Goal: Task Accomplishment & Management: Manage account settings

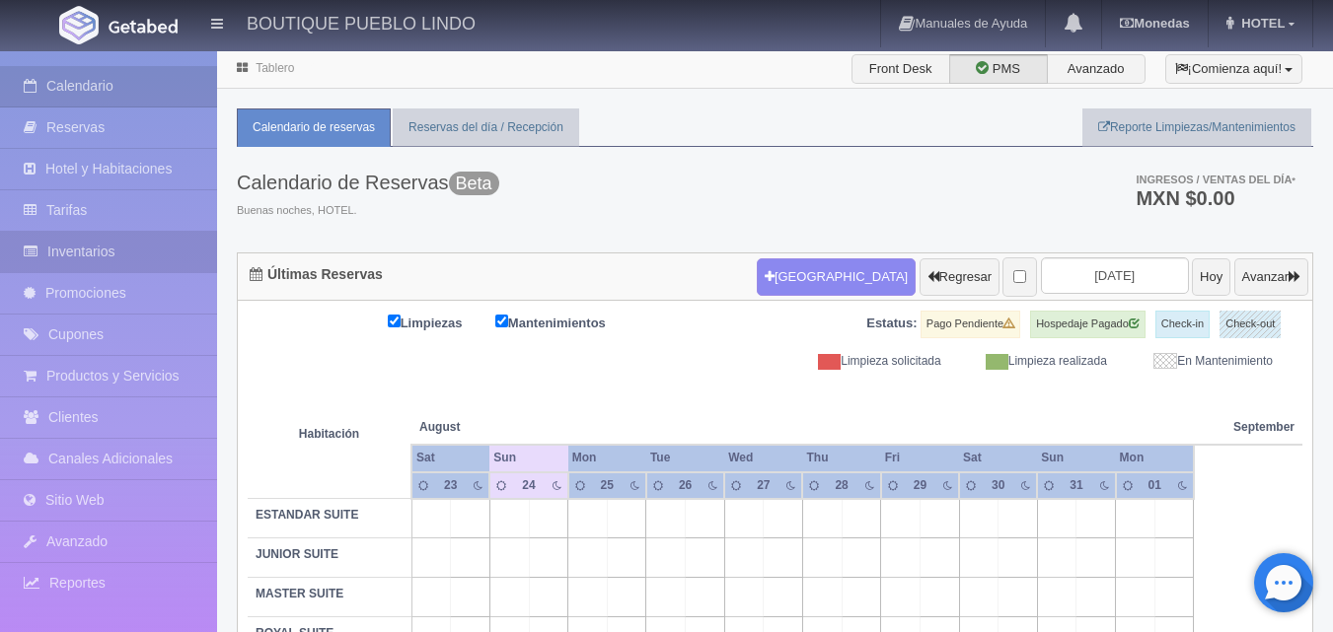
click at [99, 248] on link "Inventarios" at bounding box center [108, 252] width 217 height 40
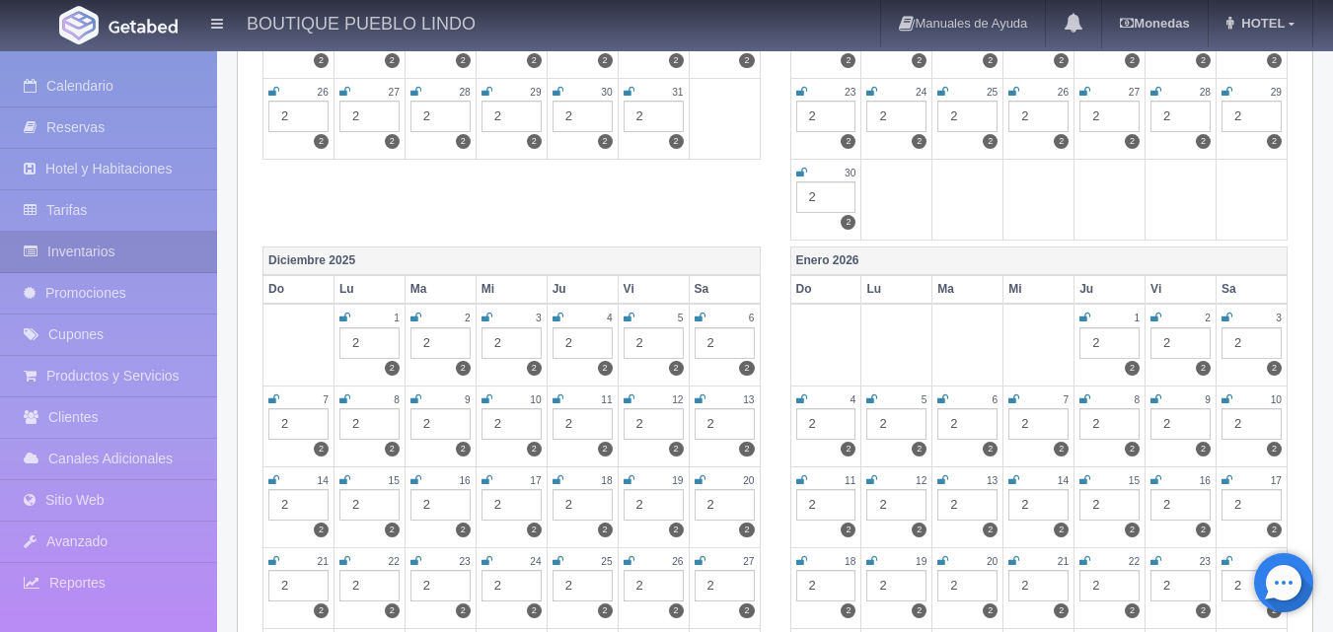
scroll to position [789, 0]
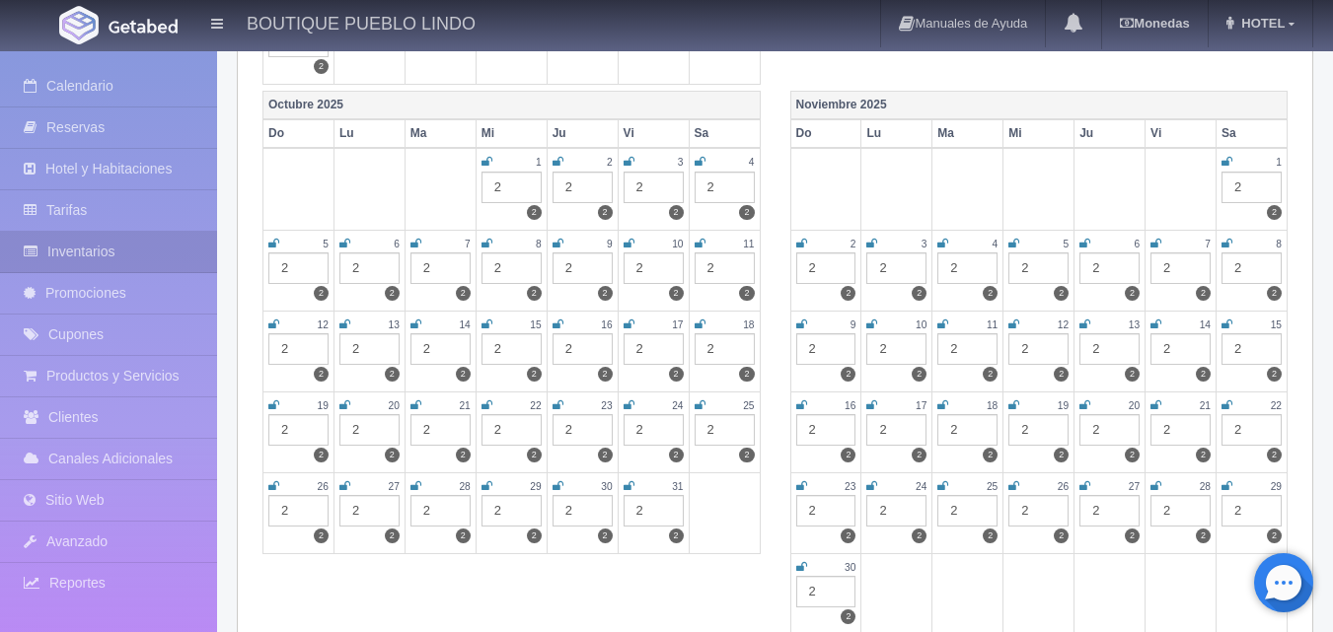
click at [555, 486] on icon at bounding box center [558, 486] width 11 height 12
click at [631, 486] on icon at bounding box center [629, 486] width 11 height 12
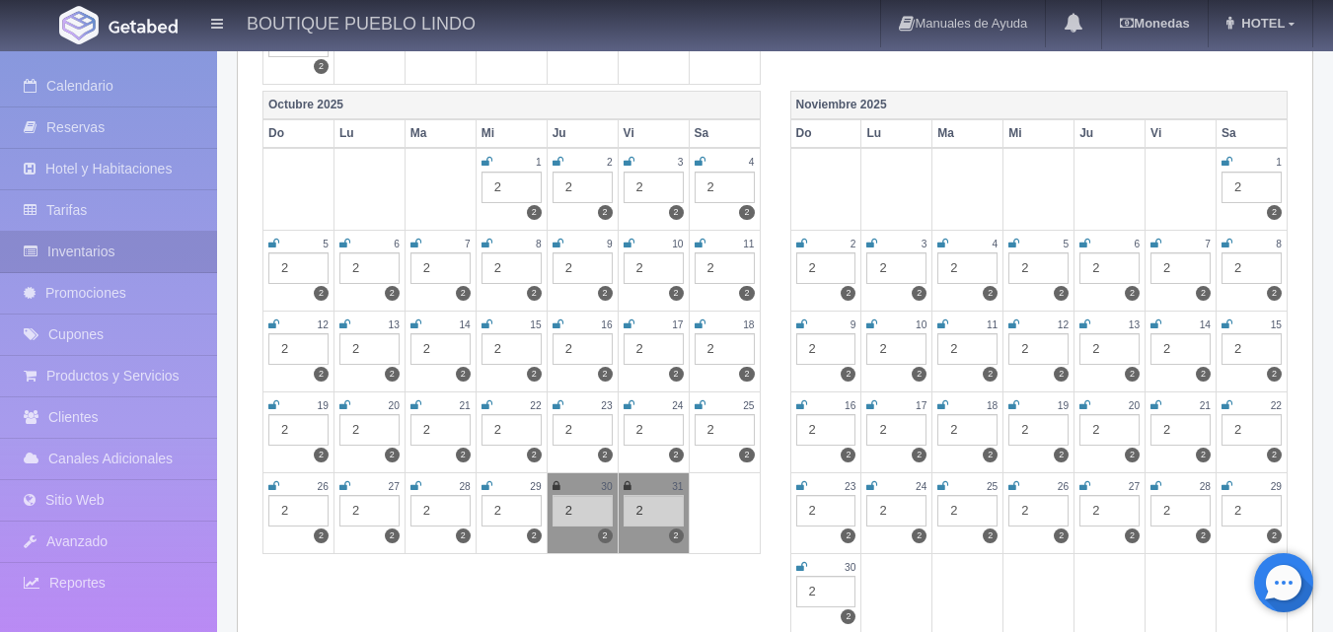
click at [1226, 164] on icon at bounding box center [1226, 162] width 11 height 12
click at [804, 247] on icon at bounding box center [801, 244] width 11 height 12
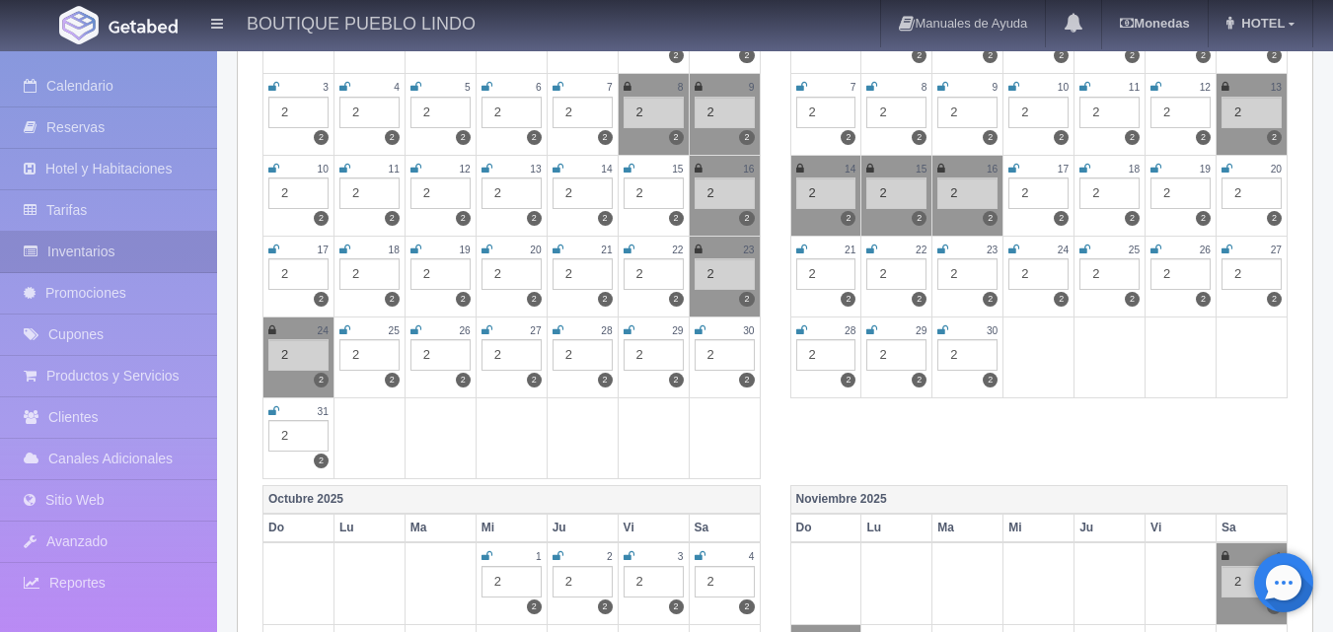
scroll to position [0, 0]
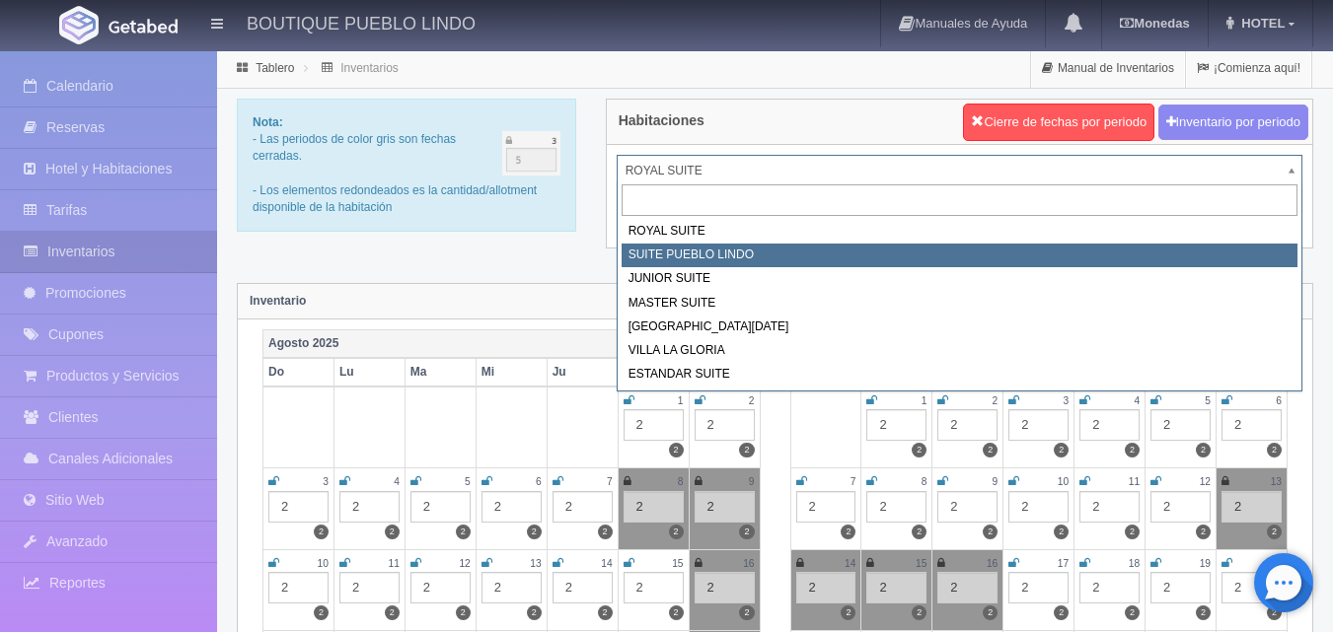
select select "615"
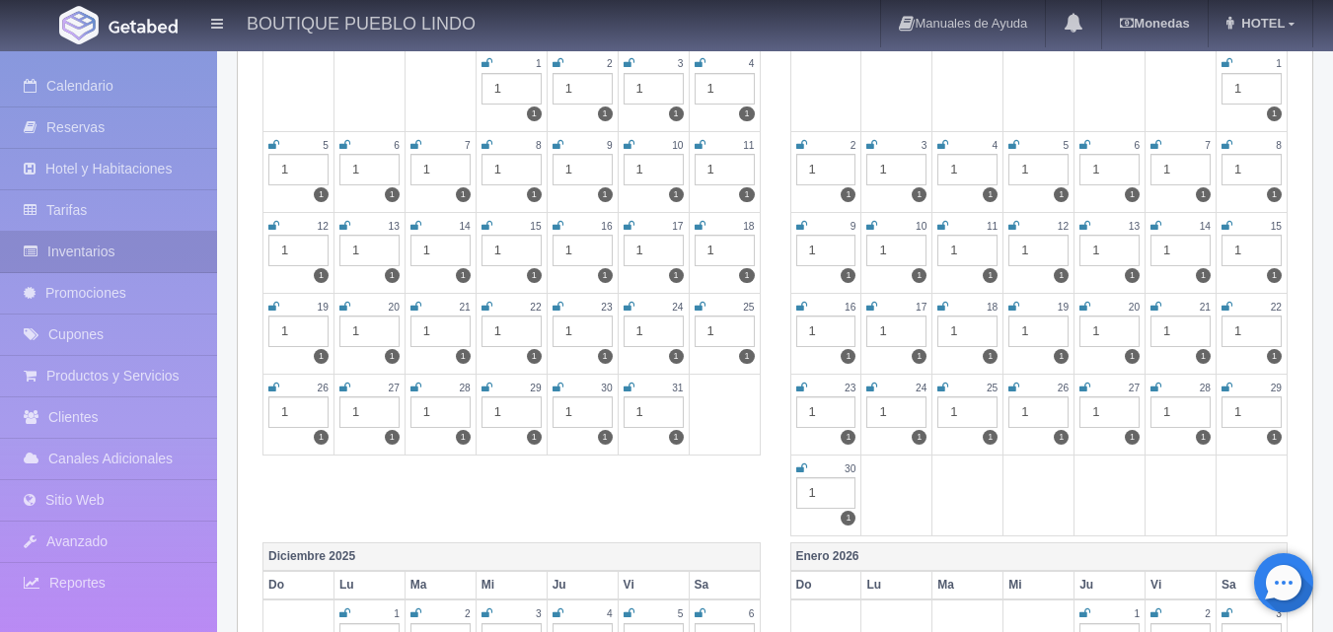
scroll to position [789, 0]
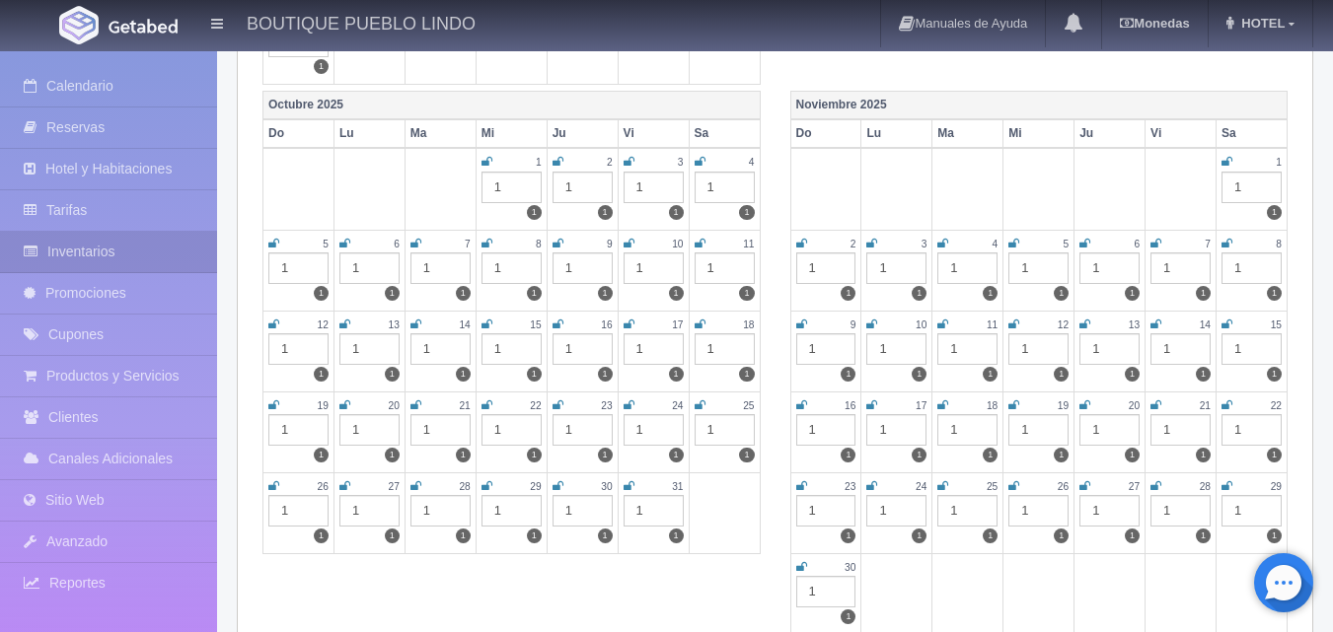
click at [553, 488] on icon at bounding box center [558, 486] width 11 height 12
click at [672, 486] on small "31" at bounding box center [677, 486] width 11 height 11
click at [635, 484] on div "31" at bounding box center [654, 487] width 60 height 17
click at [624, 484] on icon at bounding box center [629, 486] width 11 height 12
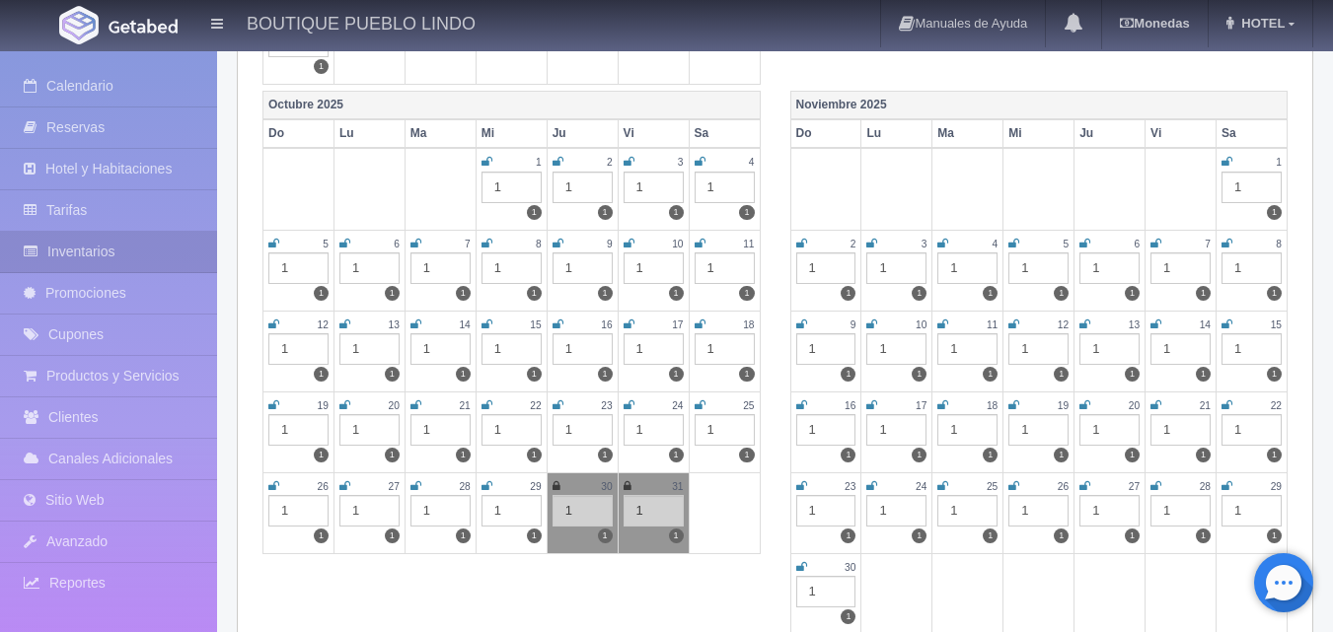
click at [1227, 162] on icon at bounding box center [1226, 162] width 11 height 12
click at [804, 247] on icon at bounding box center [801, 244] width 11 height 12
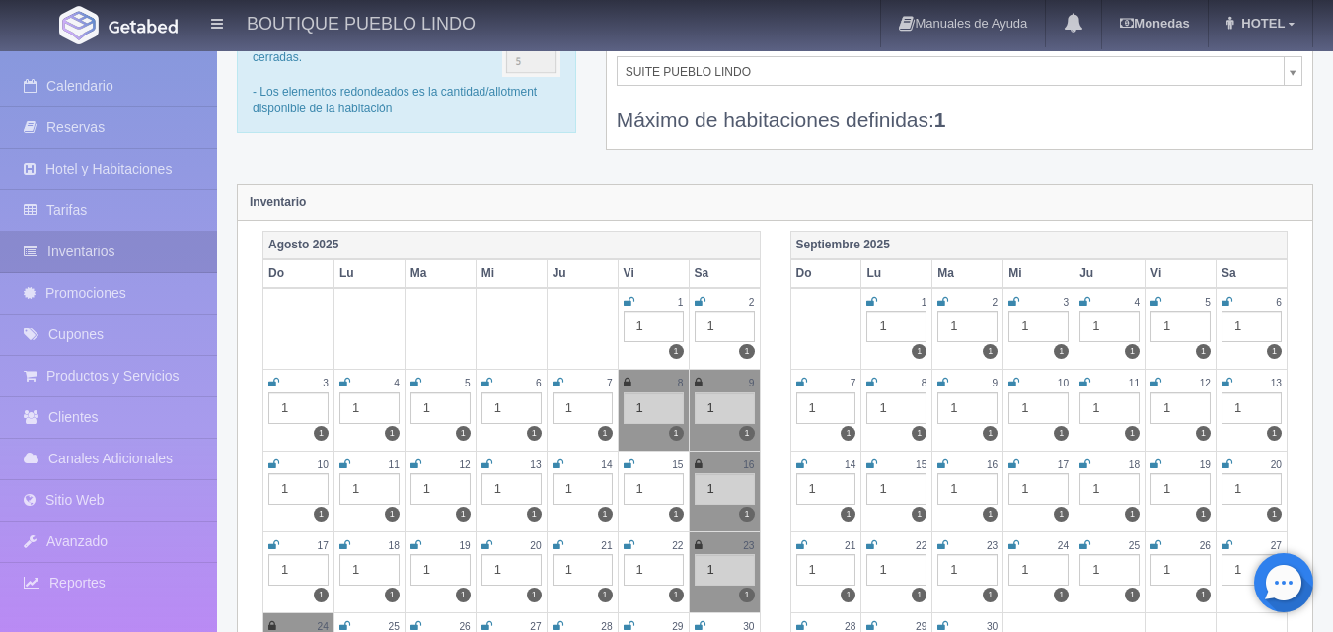
scroll to position [0, 0]
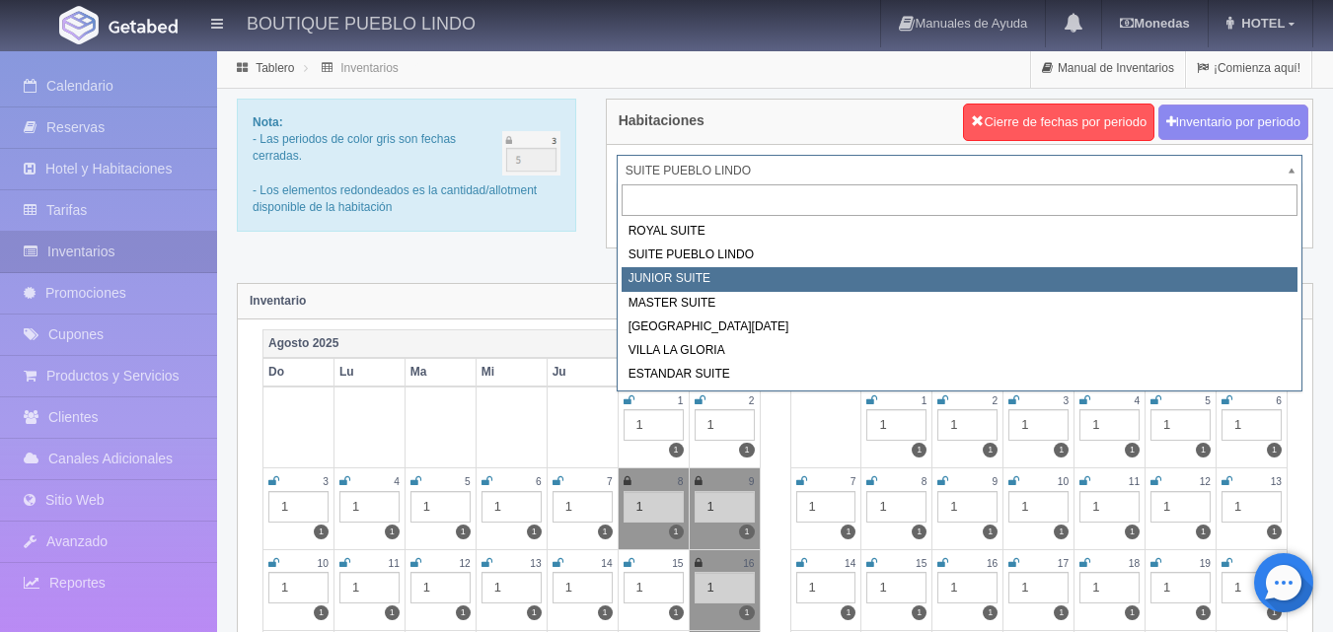
select select "616"
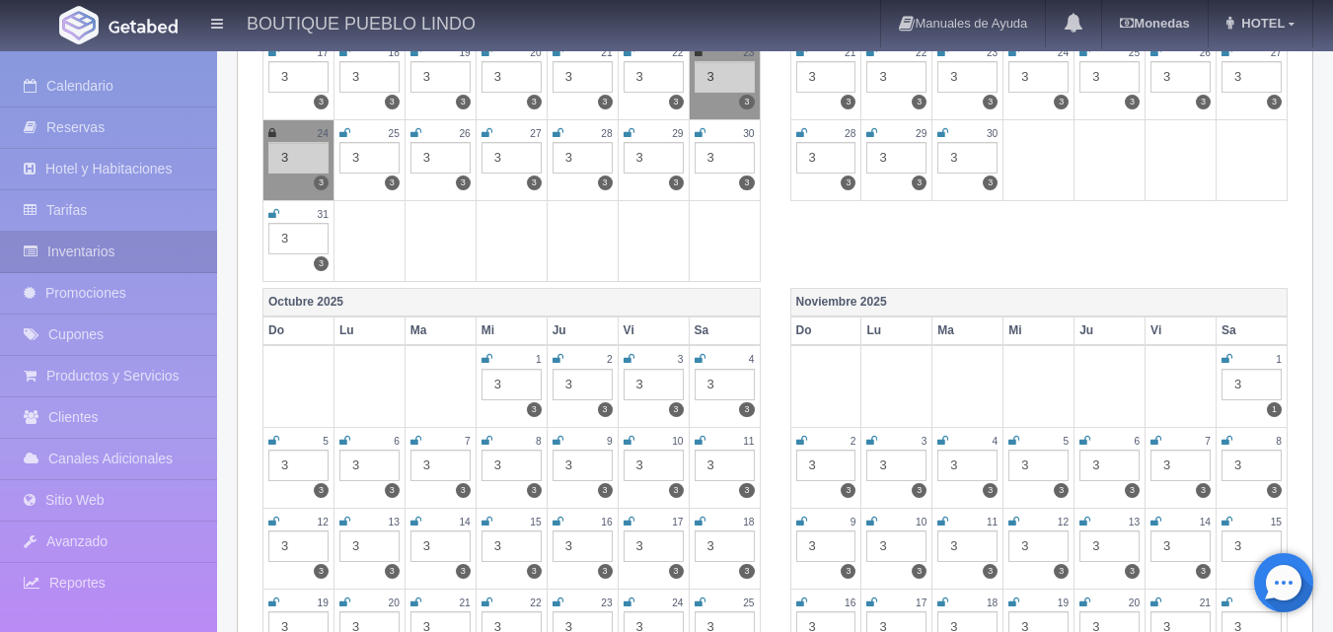
scroll to position [789, 0]
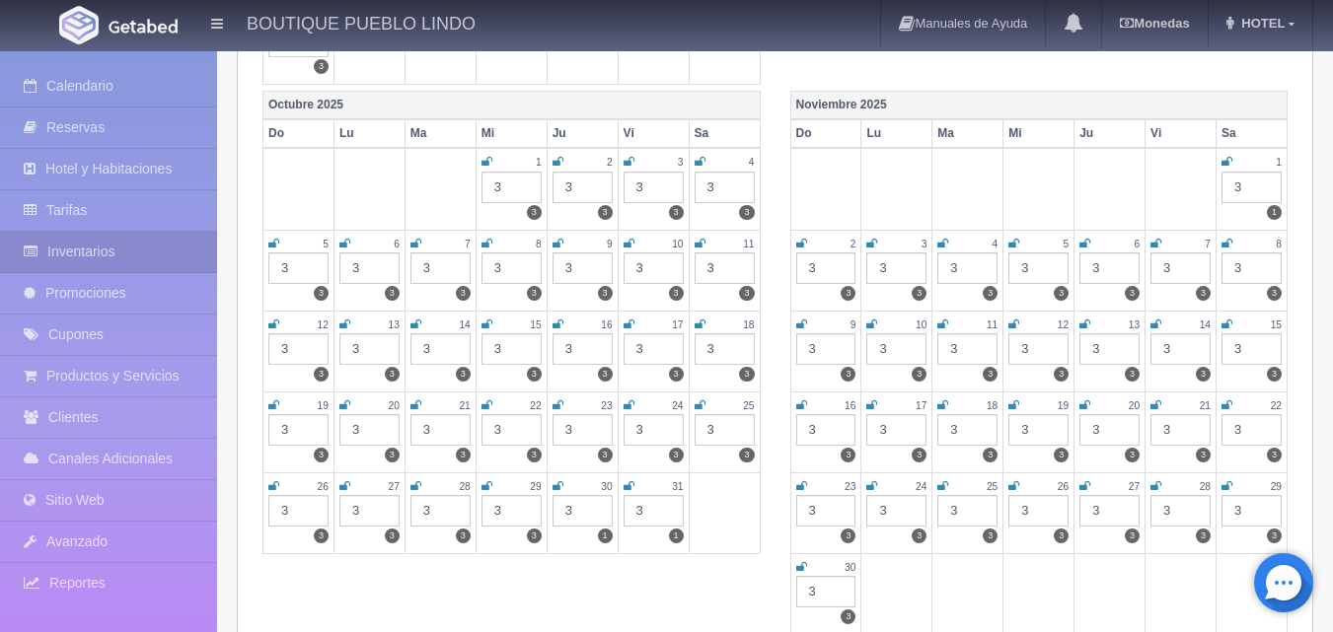
click at [557, 488] on icon at bounding box center [558, 486] width 11 height 12
click at [627, 487] on icon at bounding box center [629, 486] width 11 height 12
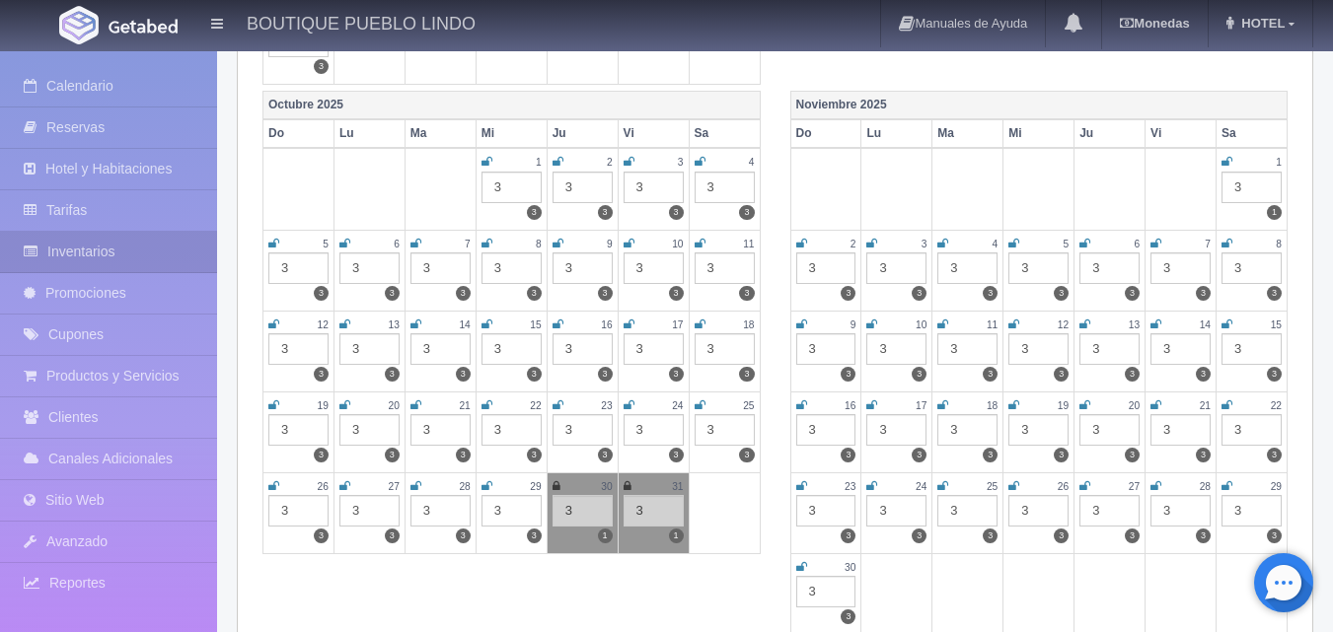
click at [1232, 161] on icon at bounding box center [1226, 162] width 11 height 12
click at [804, 250] on link at bounding box center [801, 244] width 11 height 17
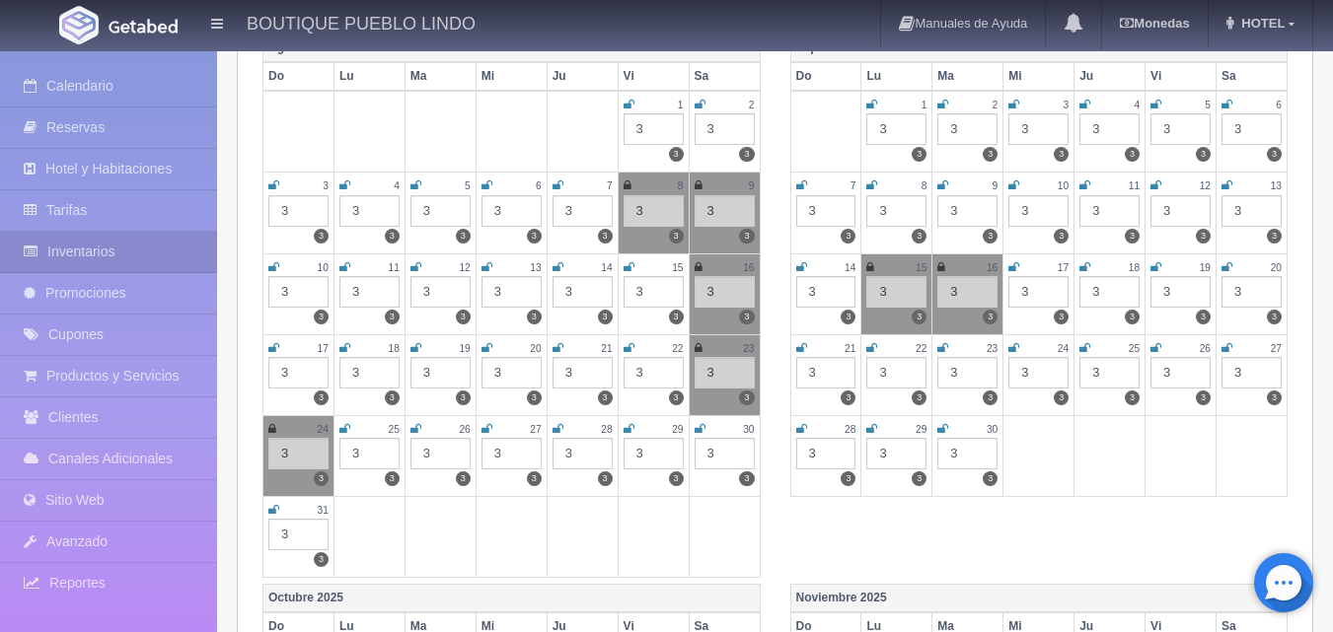
scroll to position [0, 0]
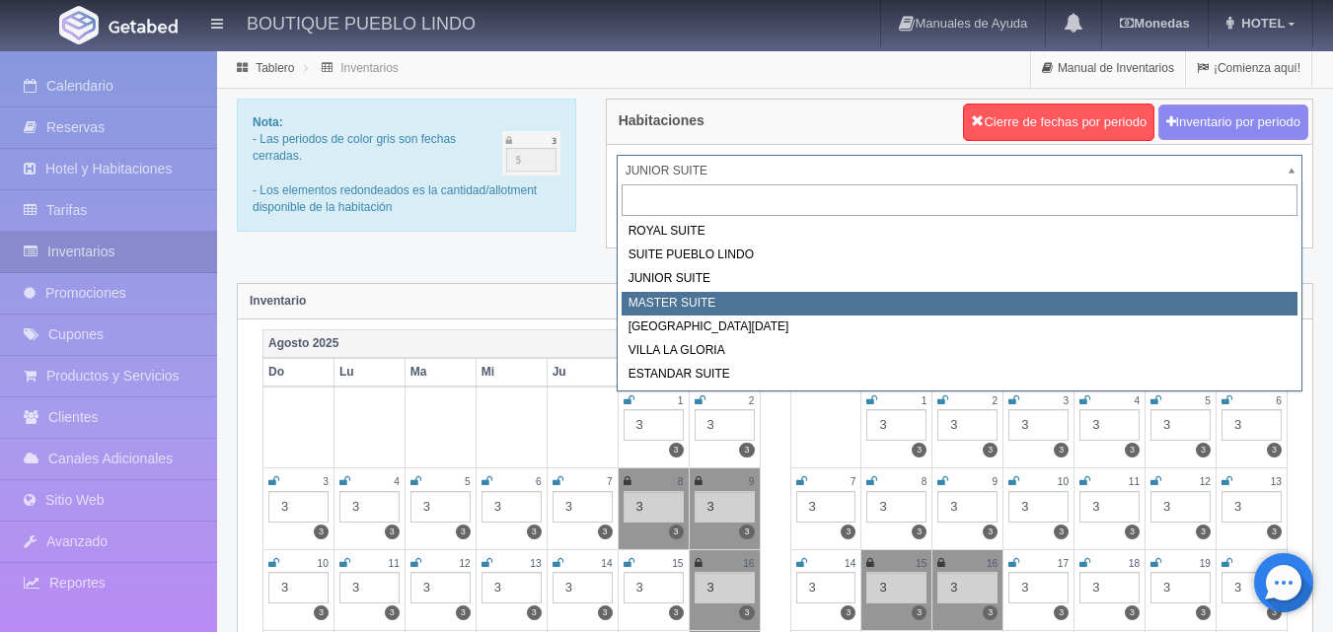
select select "617"
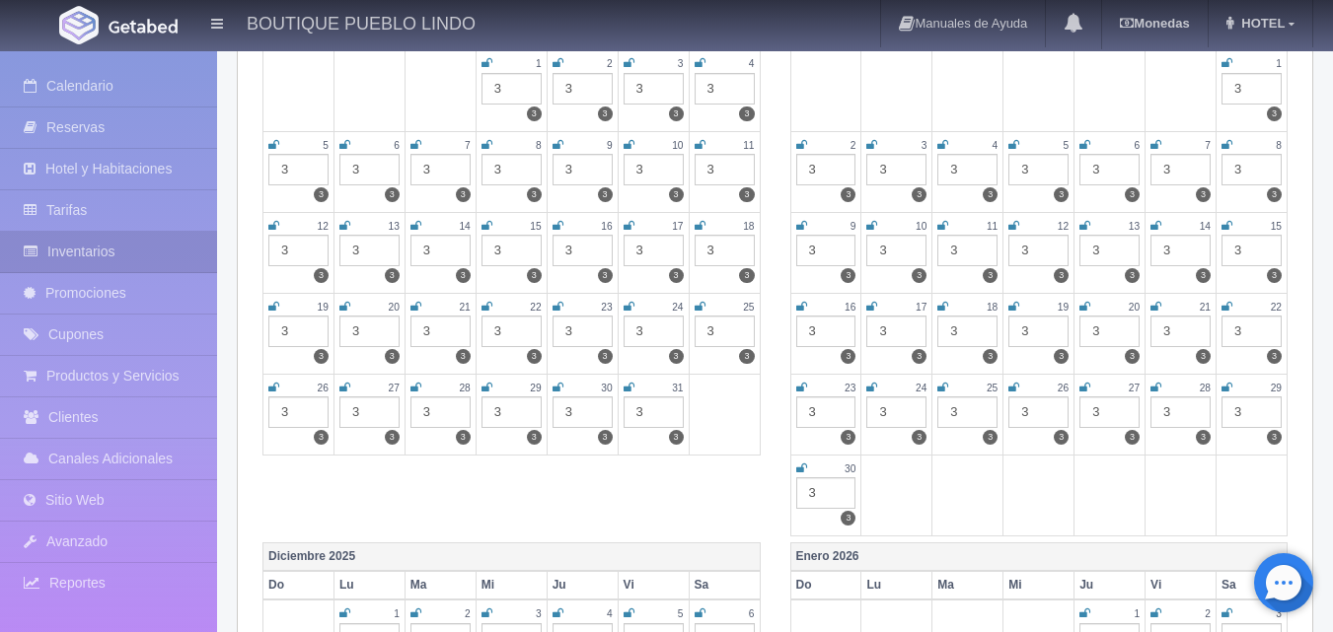
scroll to position [789, 0]
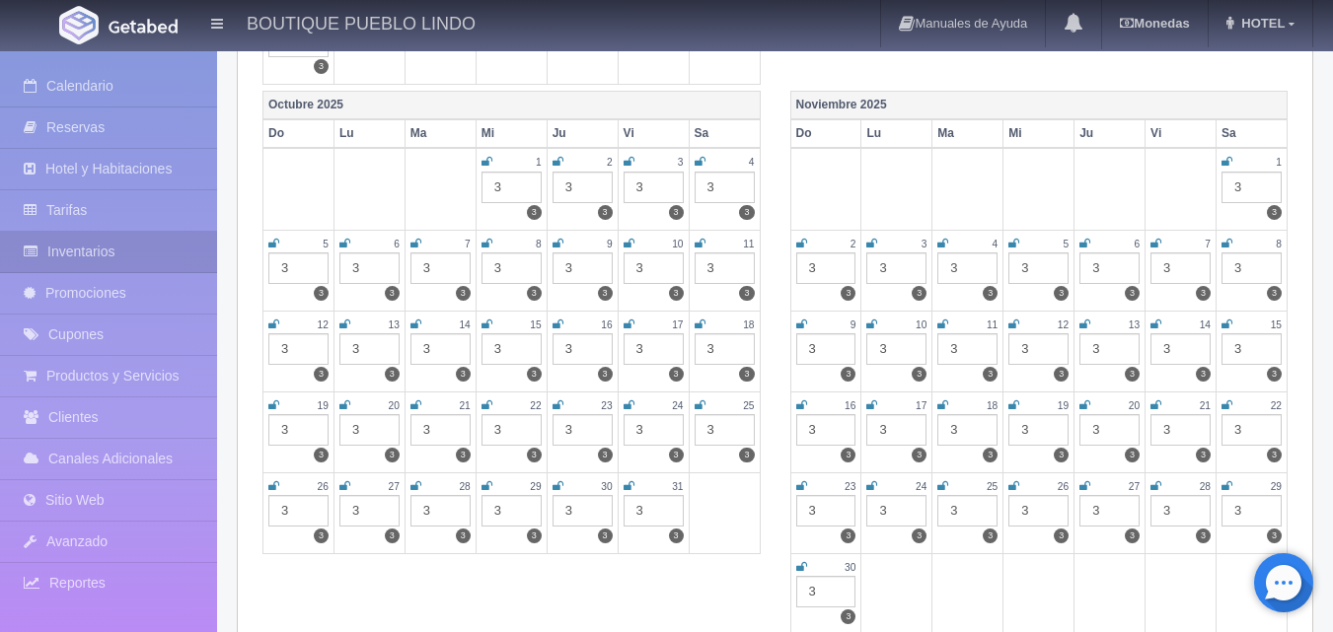
click at [557, 482] on icon at bounding box center [558, 486] width 11 height 12
click at [633, 486] on icon at bounding box center [629, 486] width 11 height 12
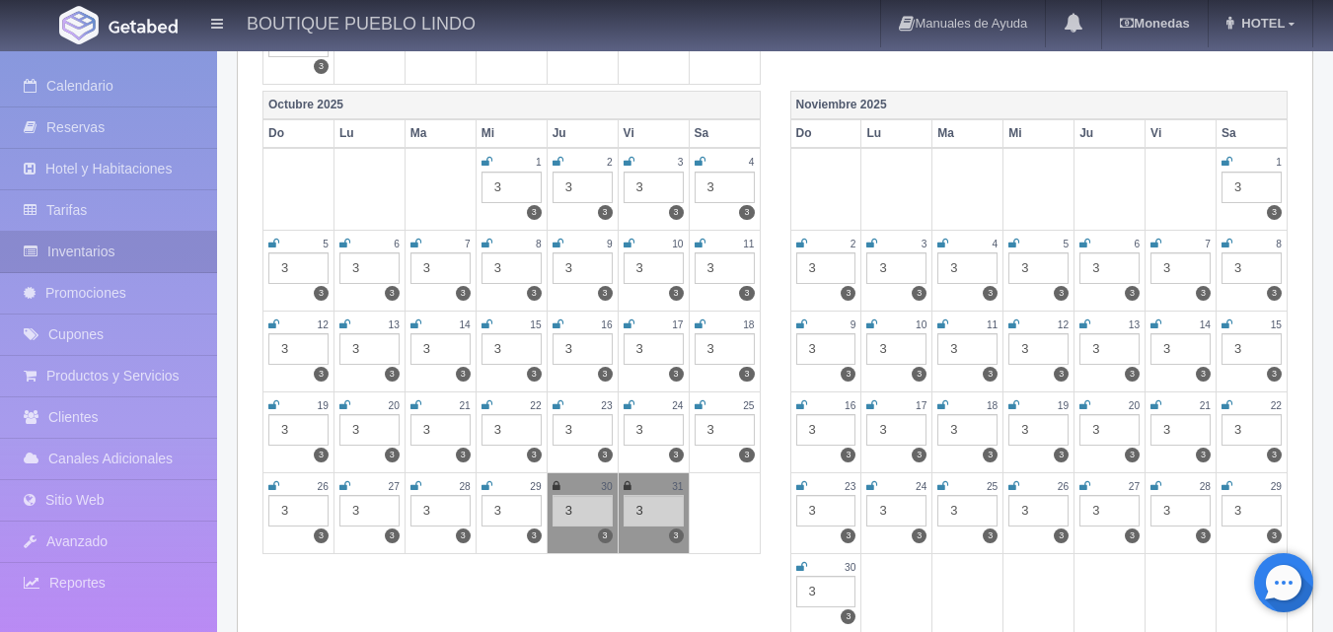
click at [1222, 160] on icon at bounding box center [1226, 162] width 11 height 12
click at [800, 244] on icon at bounding box center [801, 244] width 11 height 12
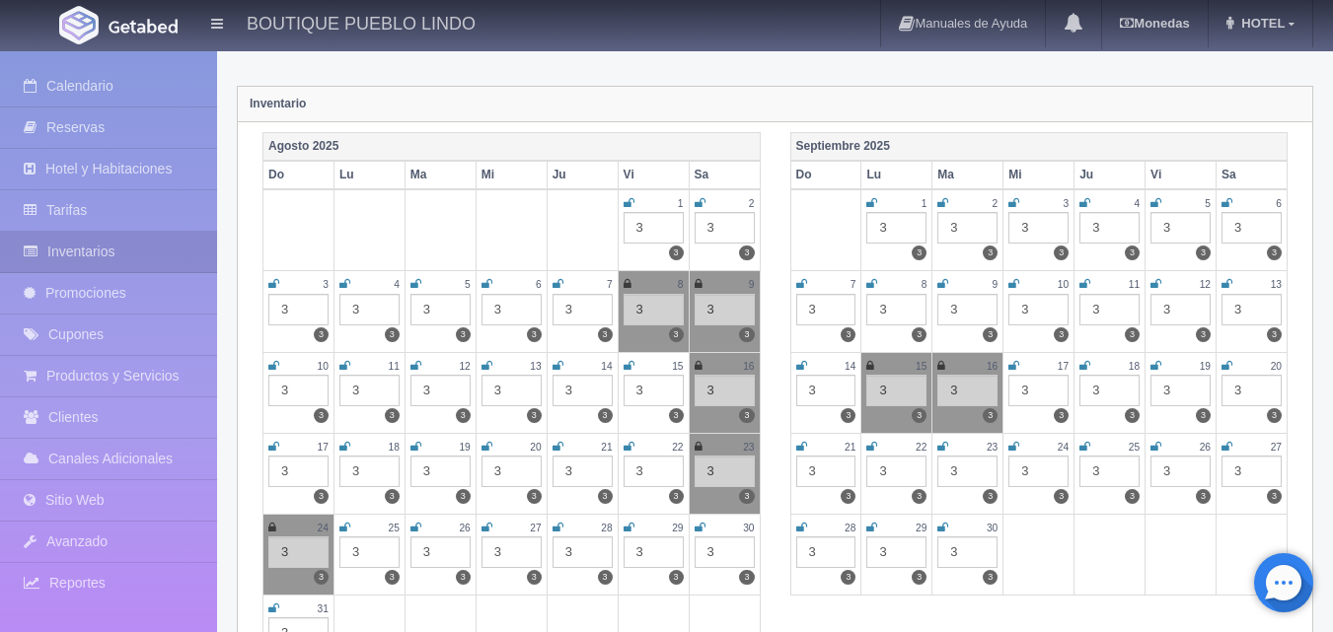
scroll to position [0, 0]
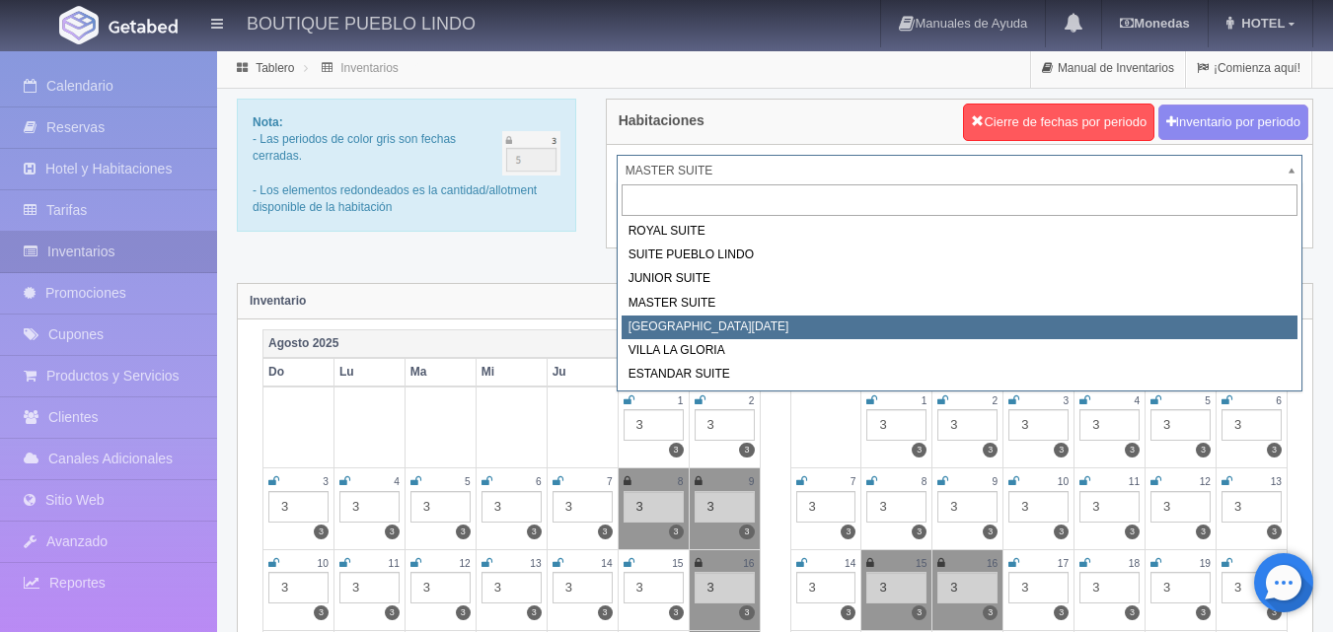
select select "618"
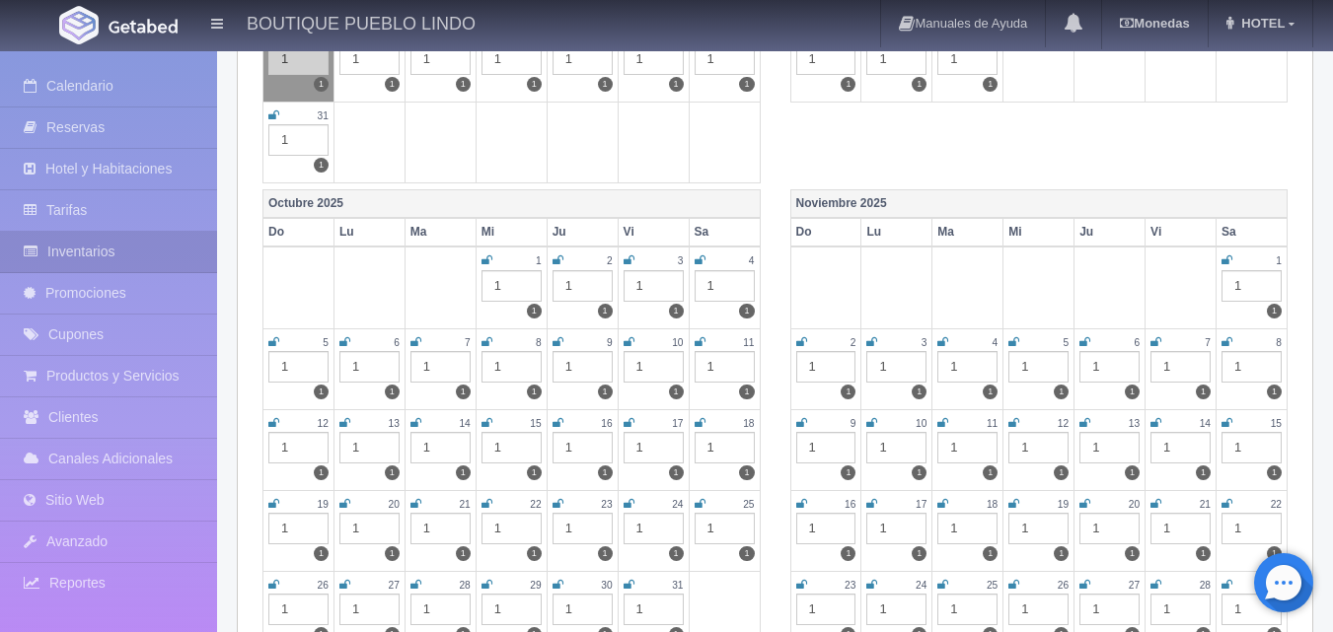
scroll to position [789, 0]
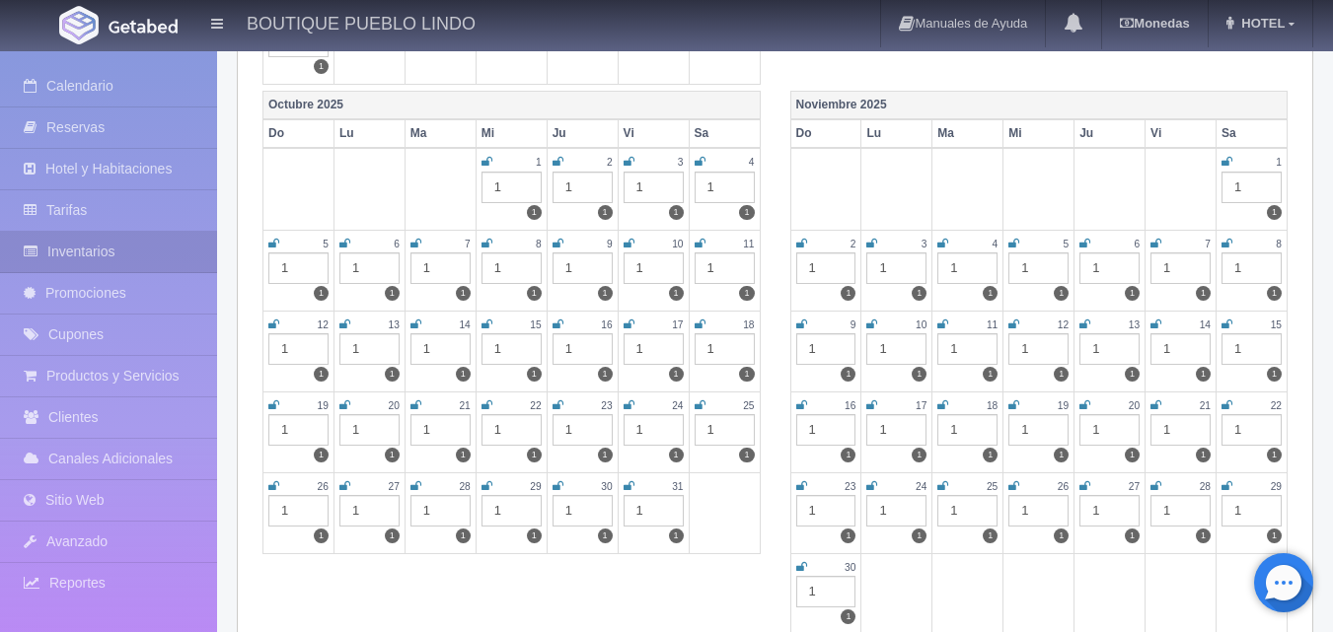
click at [567, 484] on div "30" at bounding box center [583, 487] width 60 height 17
click at [561, 488] on icon at bounding box center [558, 486] width 11 height 12
click at [632, 483] on icon at bounding box center [629, 486] width 11 height 12
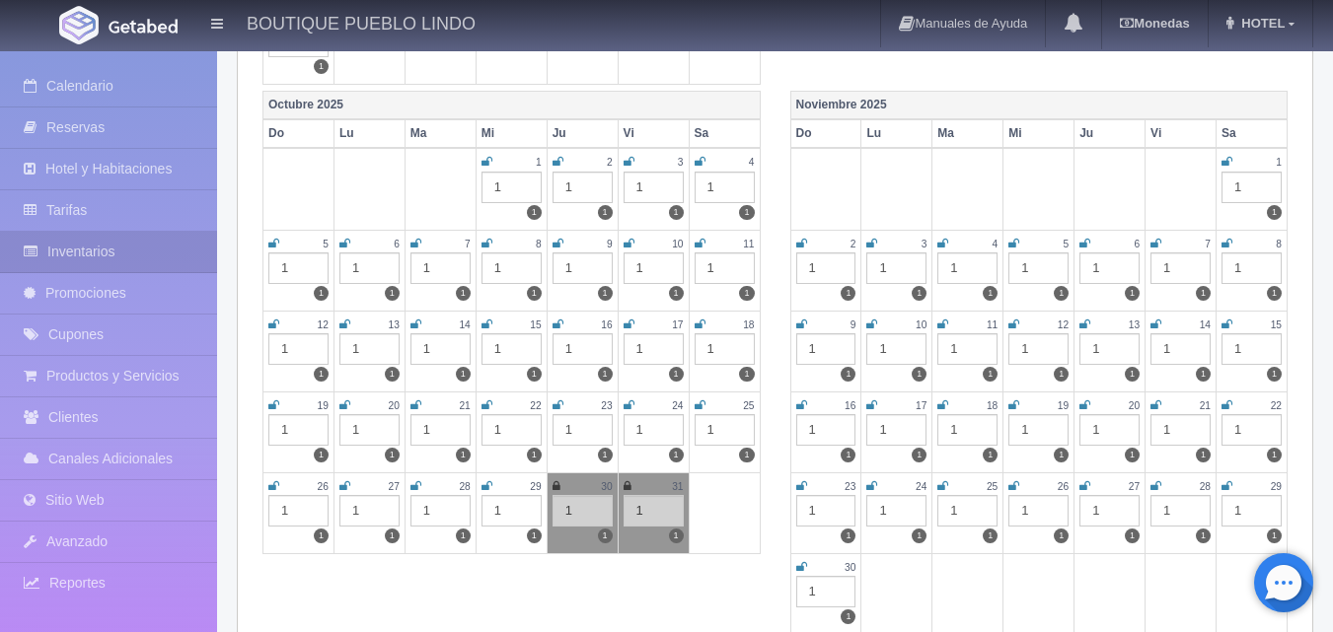
click at [1228, 163] on icon at bounding box center [1226, 162] width 11 height 12
click at [800, 244] on icon at bounding box center [801, 244] width 11 height 12
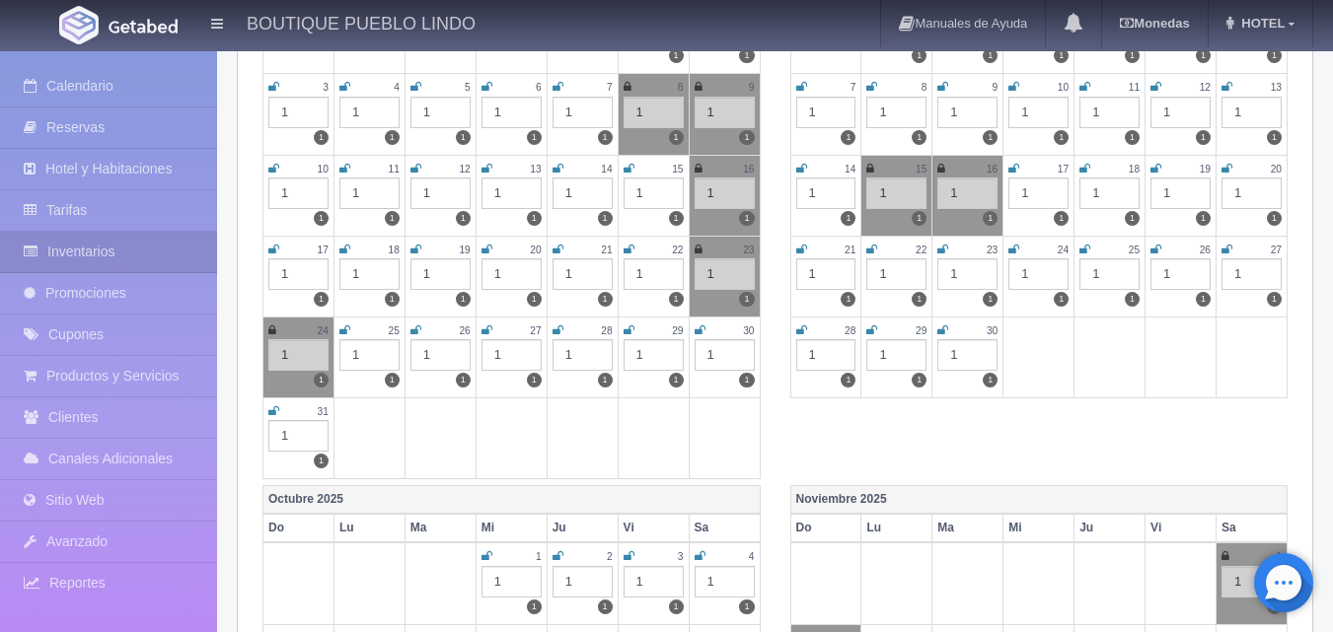
scroll to position [0, 0]
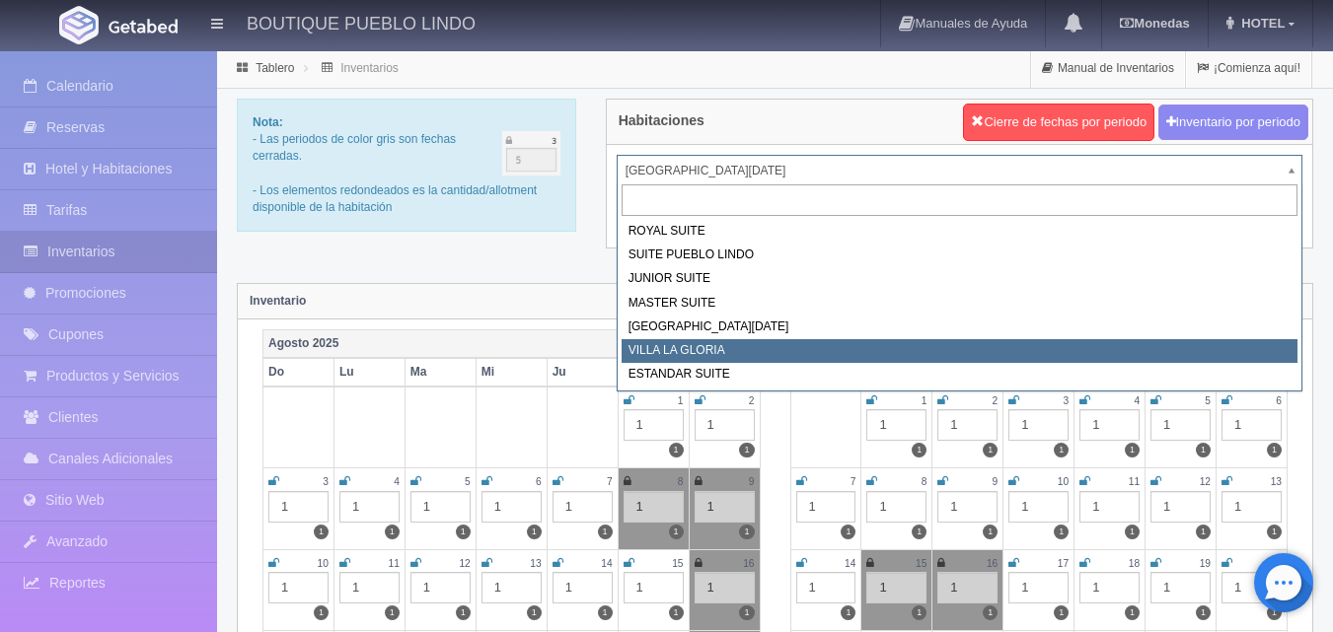
select select "619"
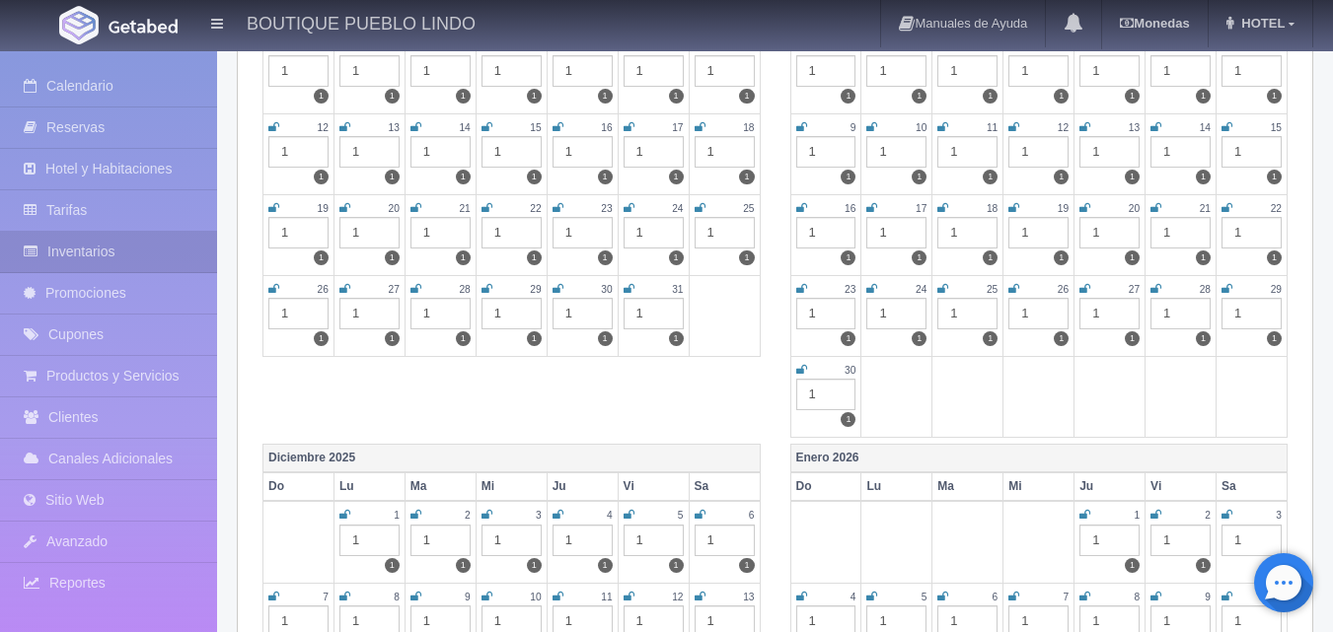
scroll to position [789, 0]
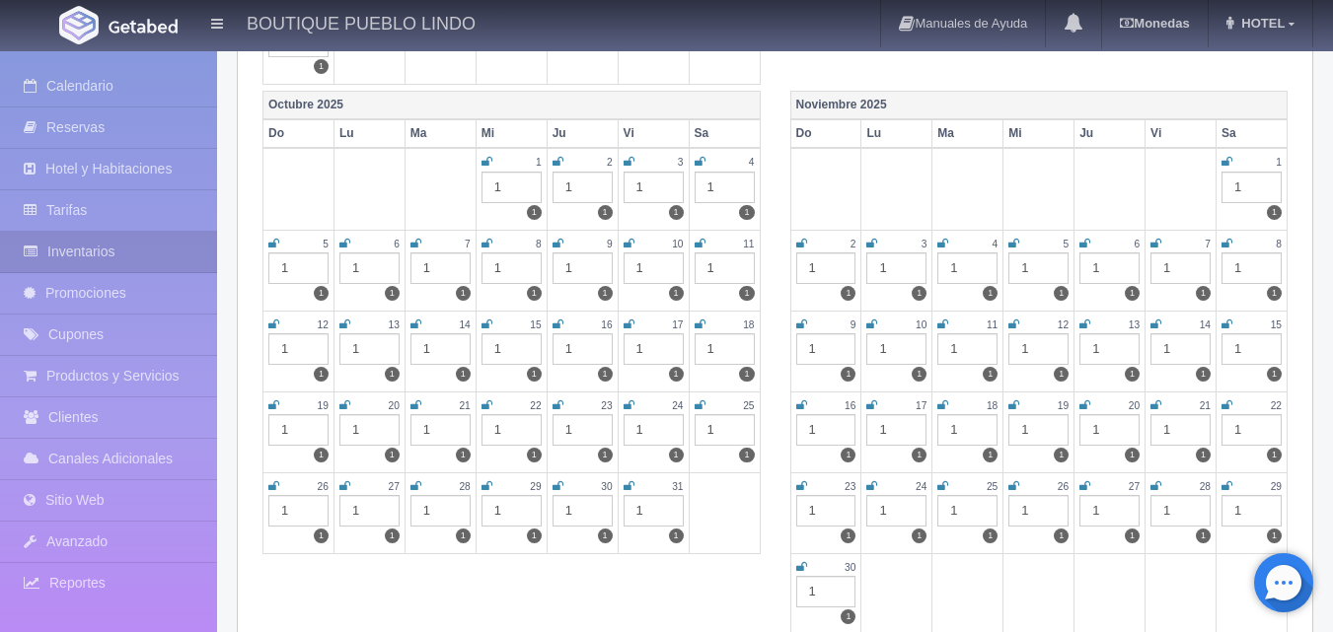
click at [558, 488] on icon at bounding box center [558, 486] width 11 height 12
click at [624, 485] on icon at bounding box center [629, 486] width 11 height 12
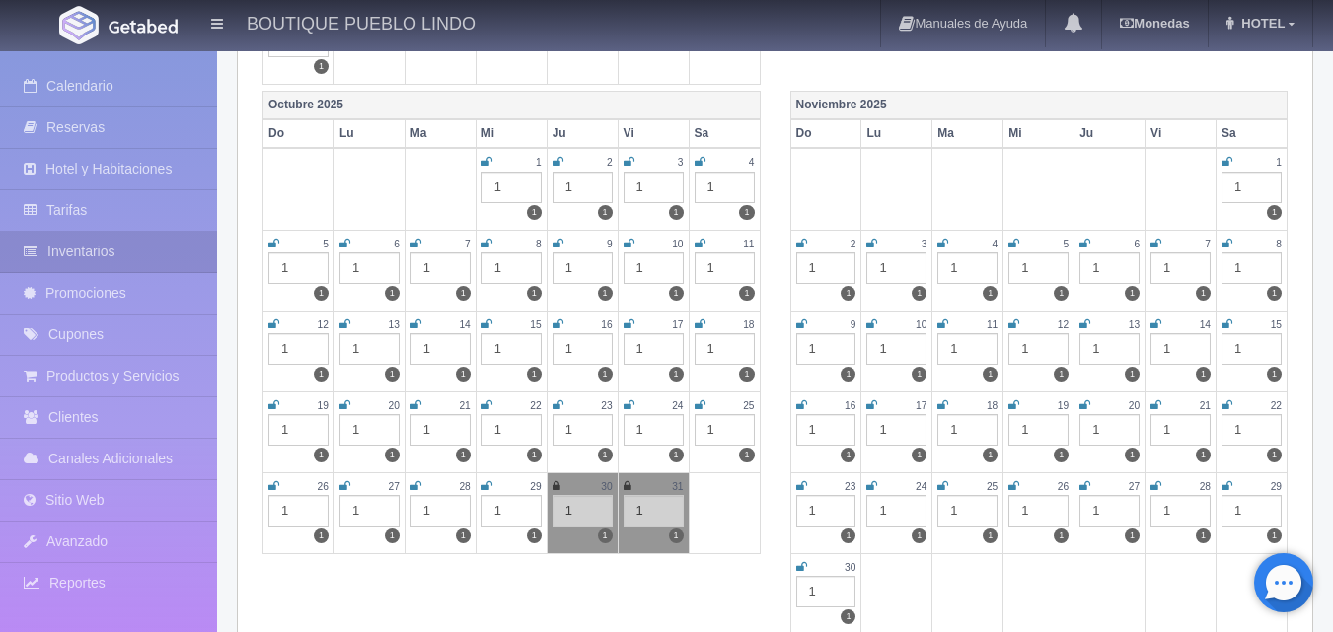
click at [1227, 165] on icon at bounding box center [1226, 162] width 11 height 12
click at [799, 247] on icon at bounding box center [801, 244] width 11 height 12
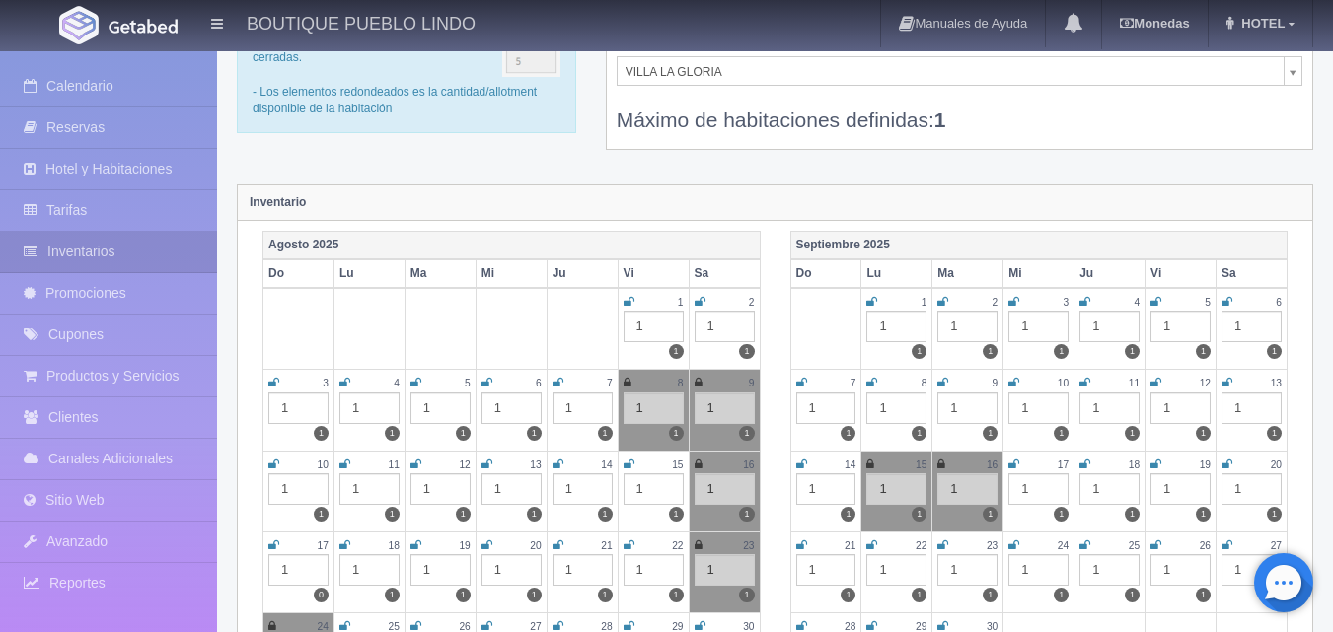
scroll to position [0, 0]
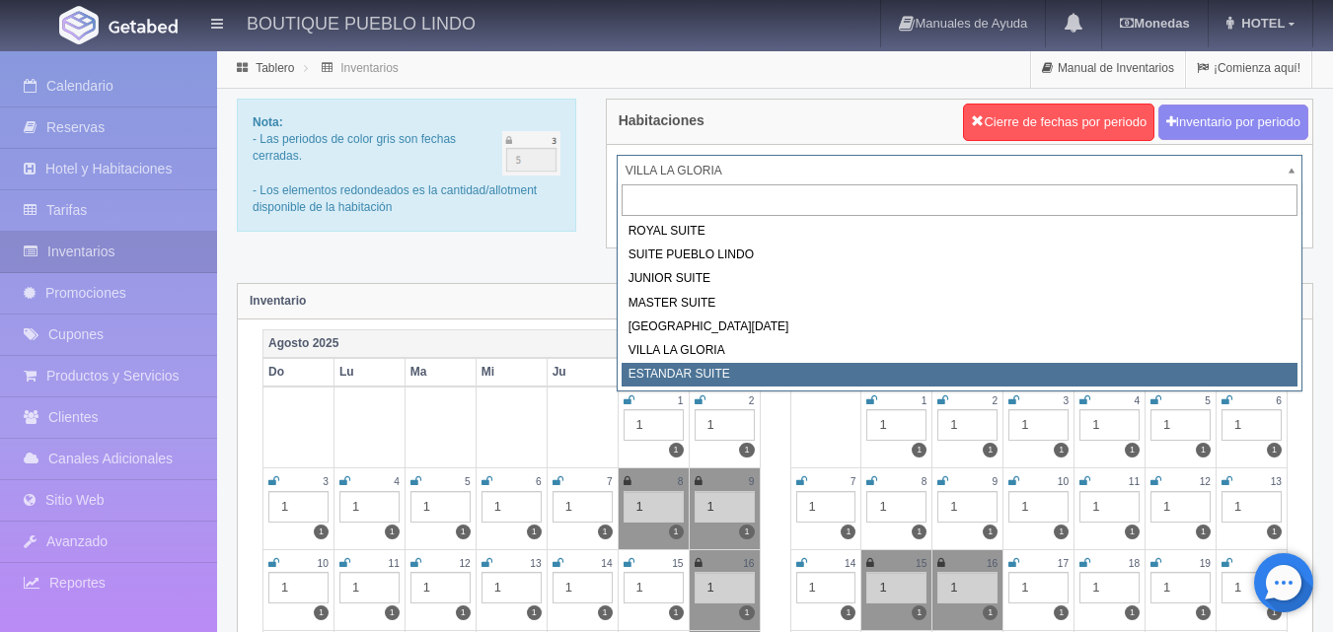
select select "2018"
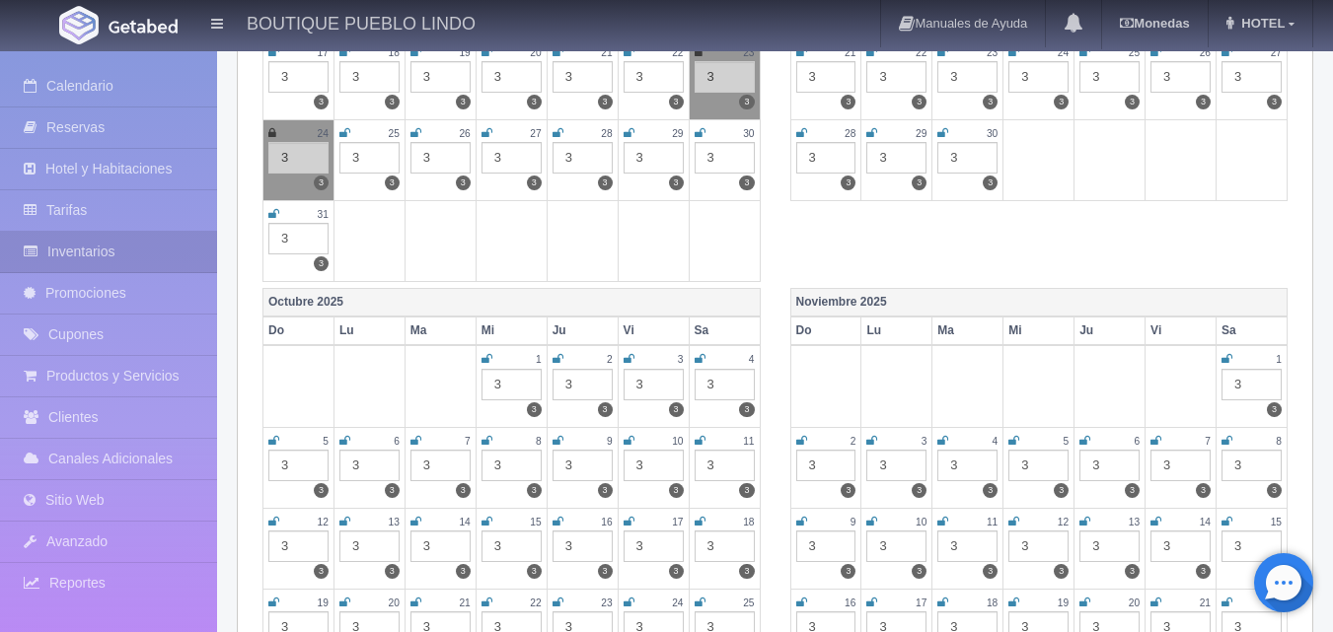
scroll to position [789, 0]
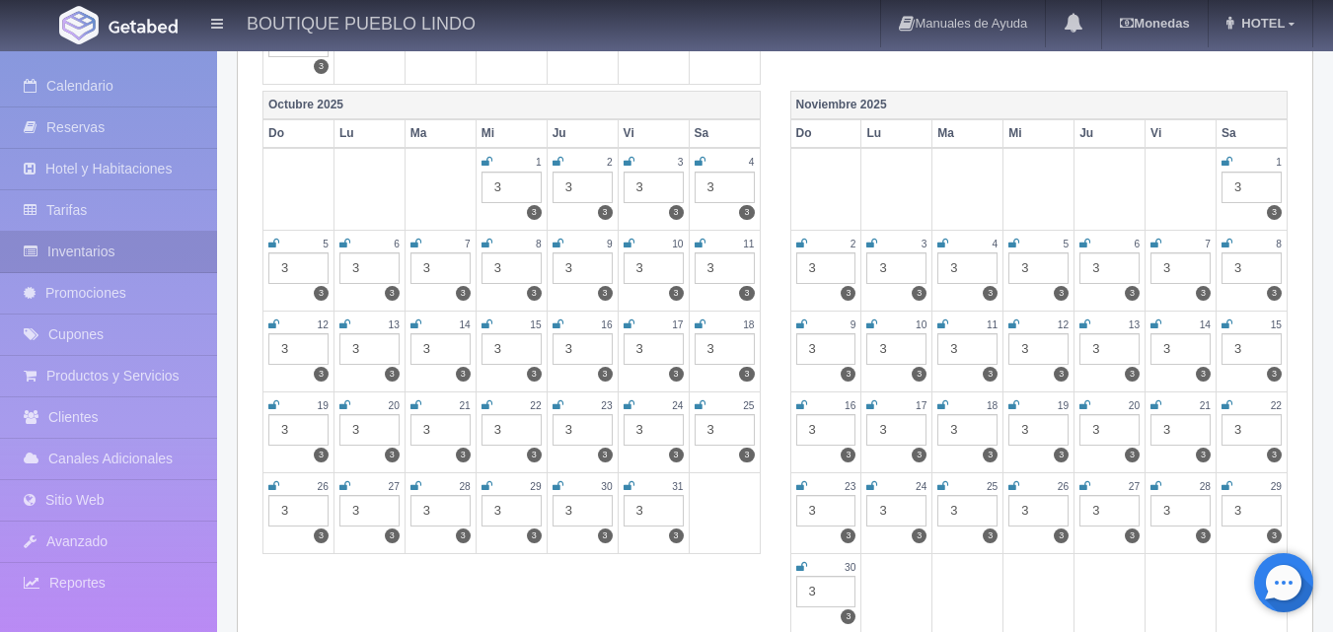
click at [555, 490] on icon at bounding box center [558, 486] width 11 height 12
click at [629, 486] on icon at bounding box center [629, 486] width 11 height 12
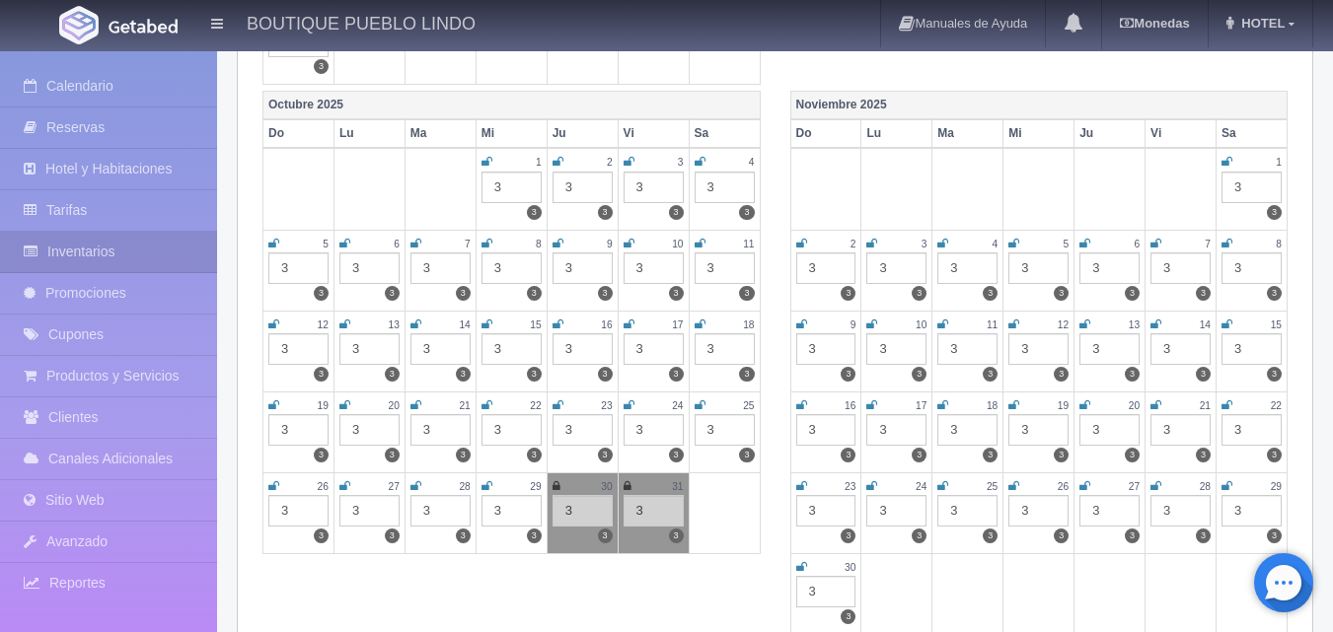
click at [1227, 160] on icon at bounding box center [1226, 162] width 11 height 12
click at [794, 242] on td "2 3 3" at bounding box center [825, 270] width 71 height 81
click at [796, 243] on td "2 3 3" at bounding box center [825, 270] width 71 height 81
click at [799, 245] on icon at bounding box center [801, 244] width 11 height 12
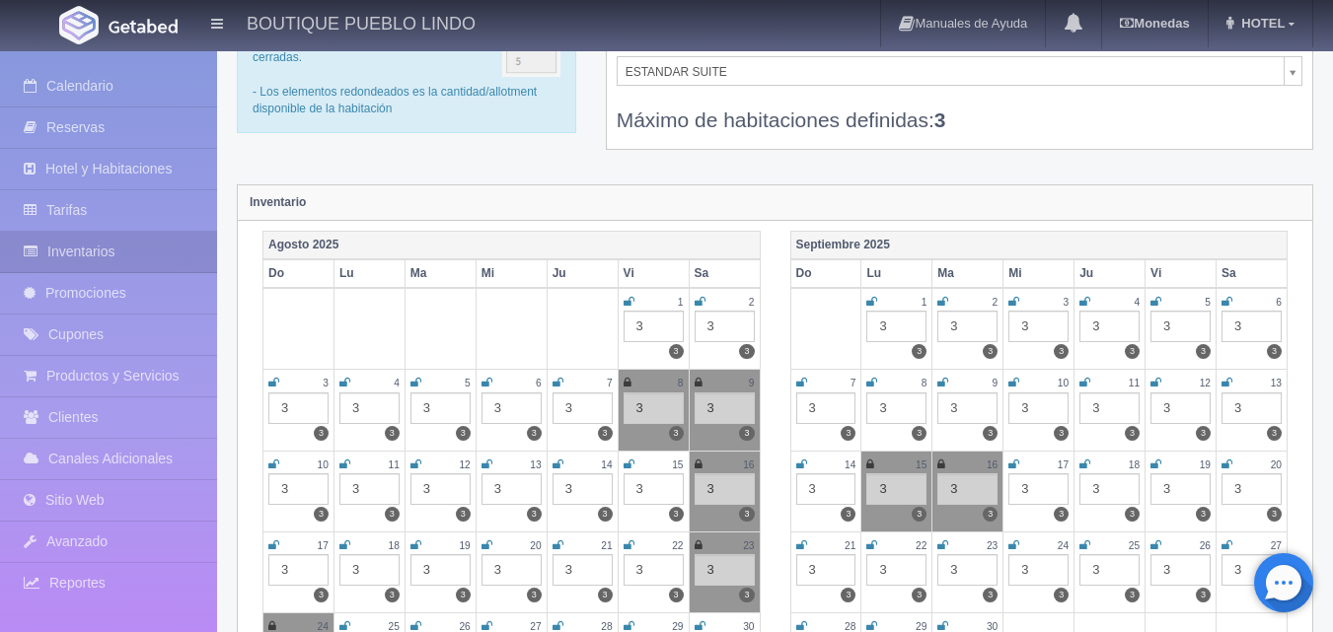
scroll to position [0, 0]
